Goal: Task Accomplishment & Management: Manage account settings

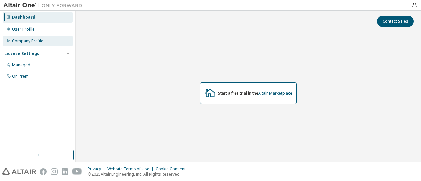
click at [34, 36] on div "Company Profile" at bounding box center [38, 41] width 70 height 11
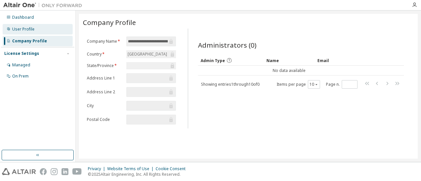
click at [34, 27] on div "User Profile" at bounding box center [38, 29] width 70 height 11
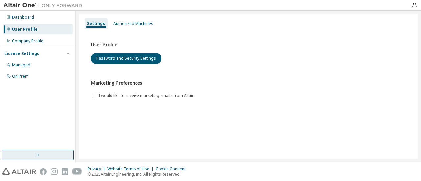
click at [33, 155] on button "button" at bounding box center [38, 155] width 72 height 11
